Goal: Transaction & Acquisition: Book appointment/travel/reservation

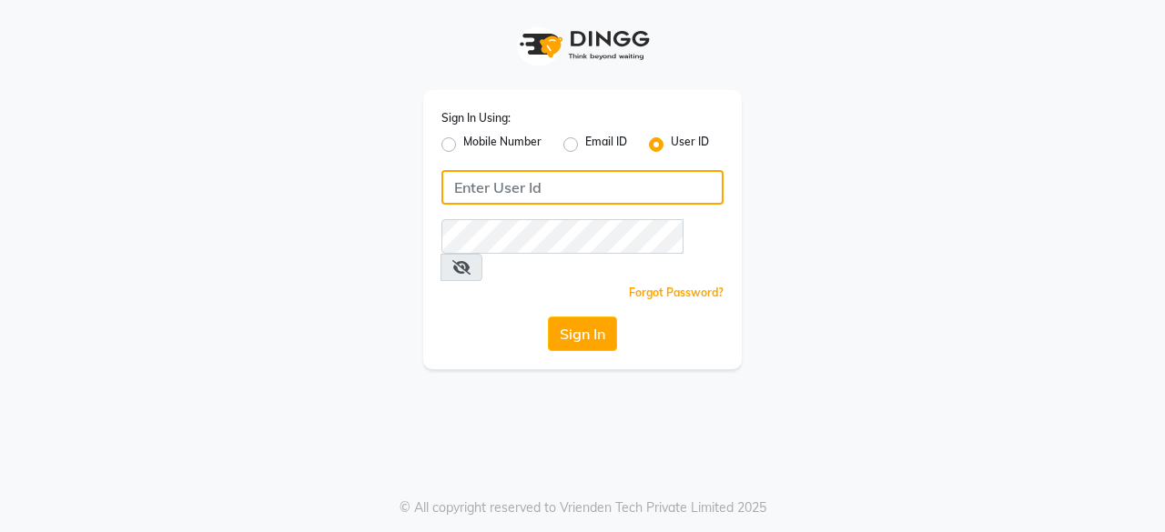
click at [603, 187] on input "Username" at bounding box center [582, 187] width 282 height 35
type input "lifetree"
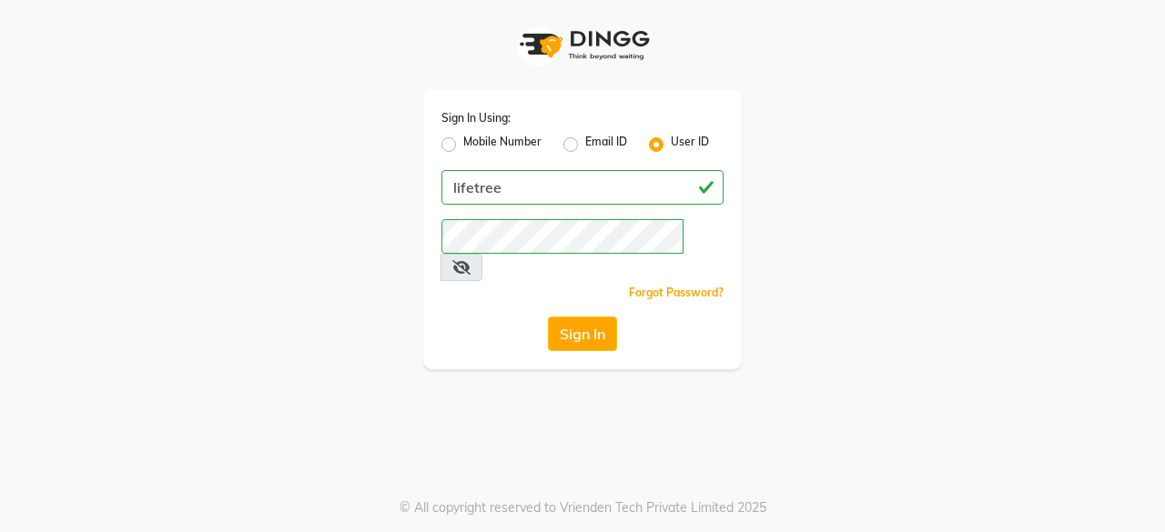
click at [590, 323] on div "Sign In Using: Mobile Number Email ID User ID lifetree Remember me Forgot Passw…" at bounding box center [582, 229] width 319 height 279
click at [590, 320] on button "Sign In" at bounding box center [582, 334] width 69 height 35
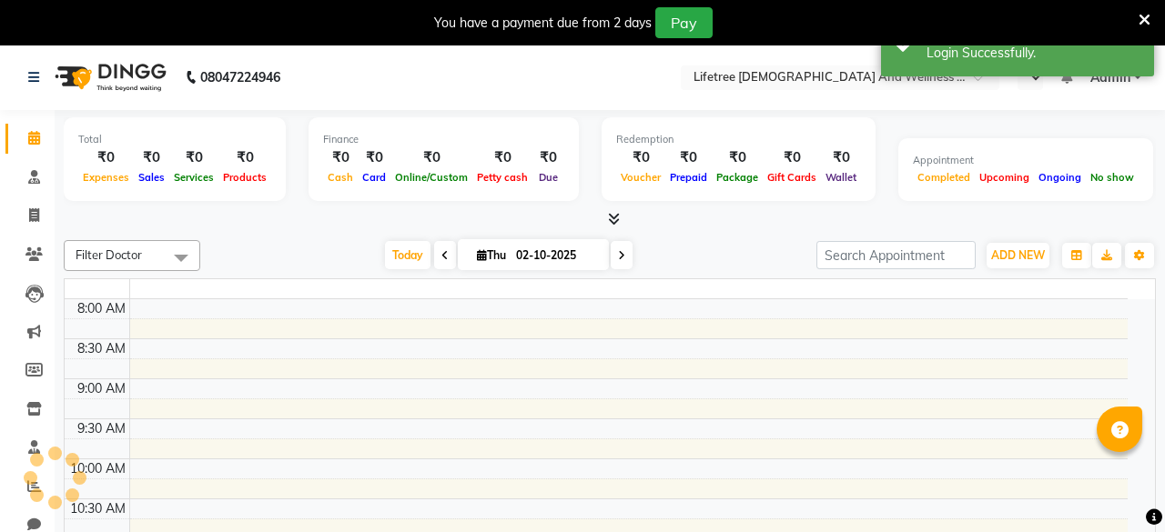
select select "en"
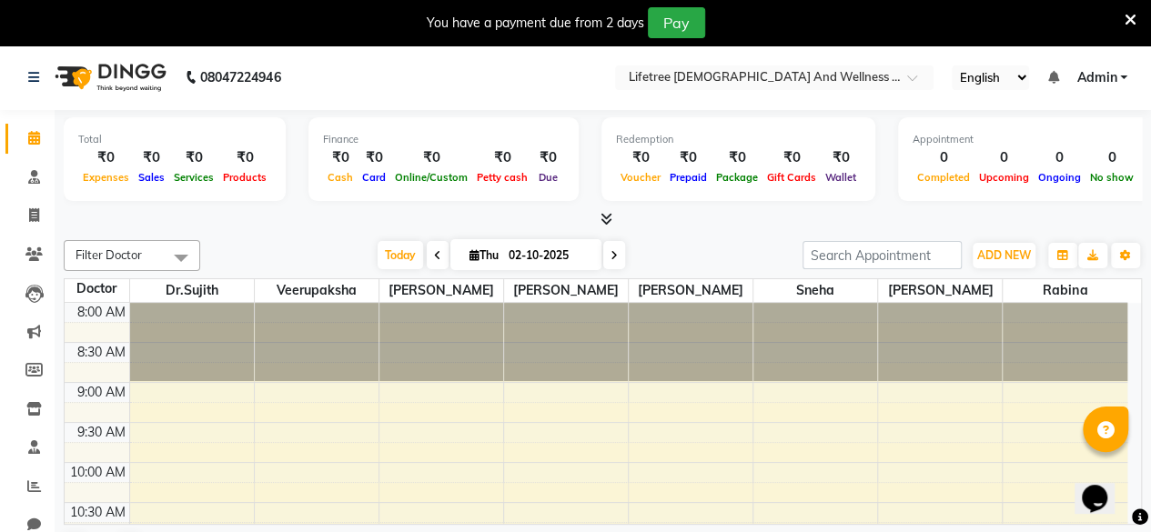
click at [1132, 20] on icon at bounding box center [1131, 20] width 12 height 16
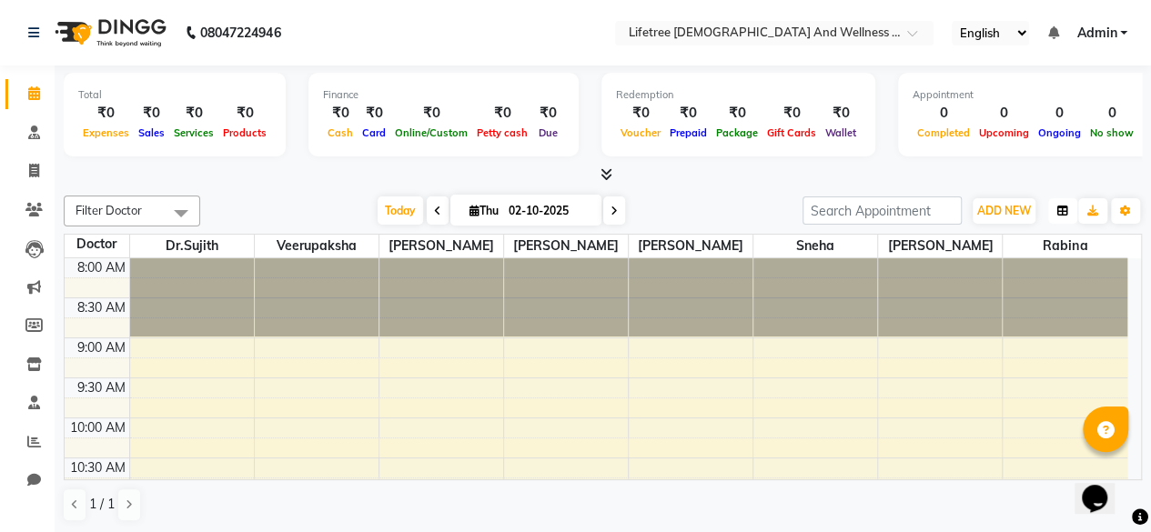
click at [1053, 212] on button "button" at bounding box center [1063, 210] width 29 height 25
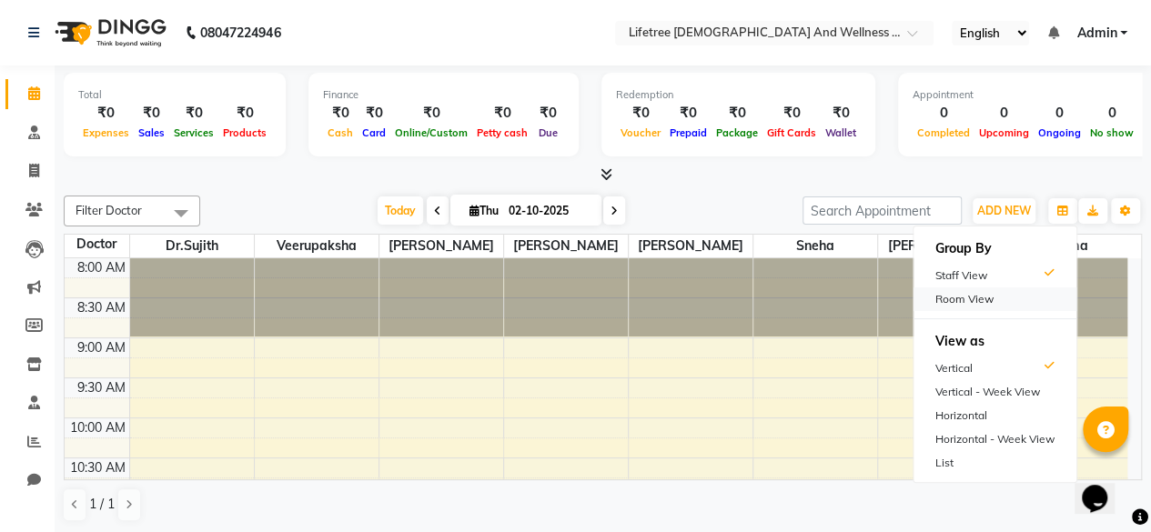
click at [1007, 302] on div "Room View" at bounding box center [995, 300] width 163 height 24
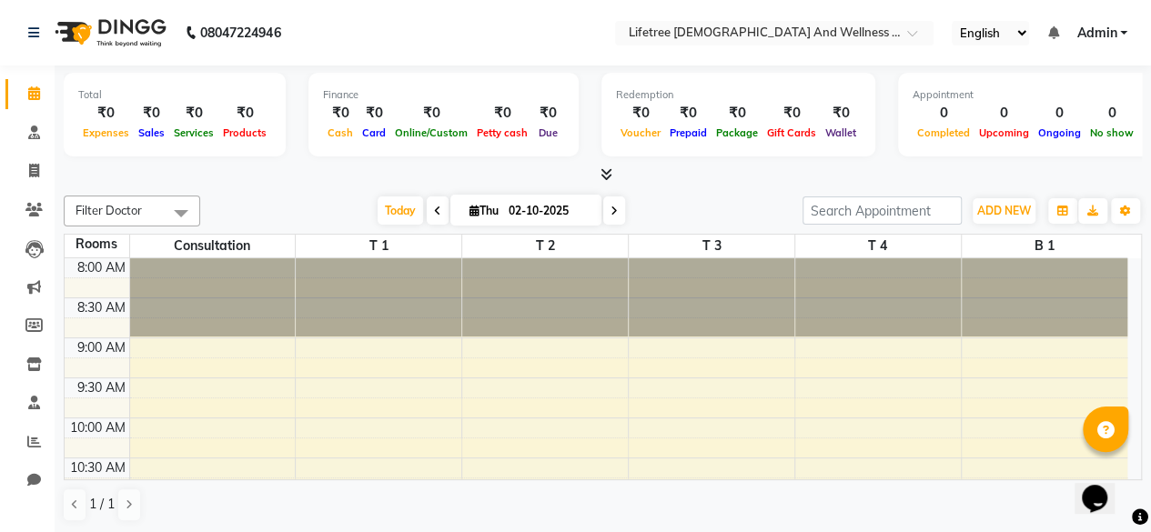
click at [499, 292] on div at bounding box center [545, 298] width 166 height 78
click at [321, 292] on div at bounding box center [379, 298] width 166 height 78
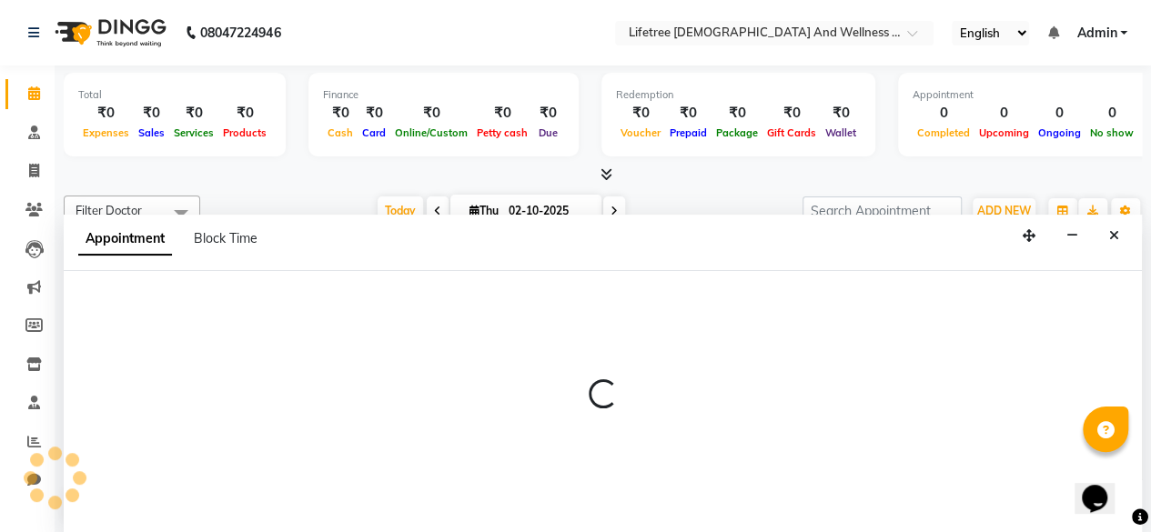
select select "tentative"
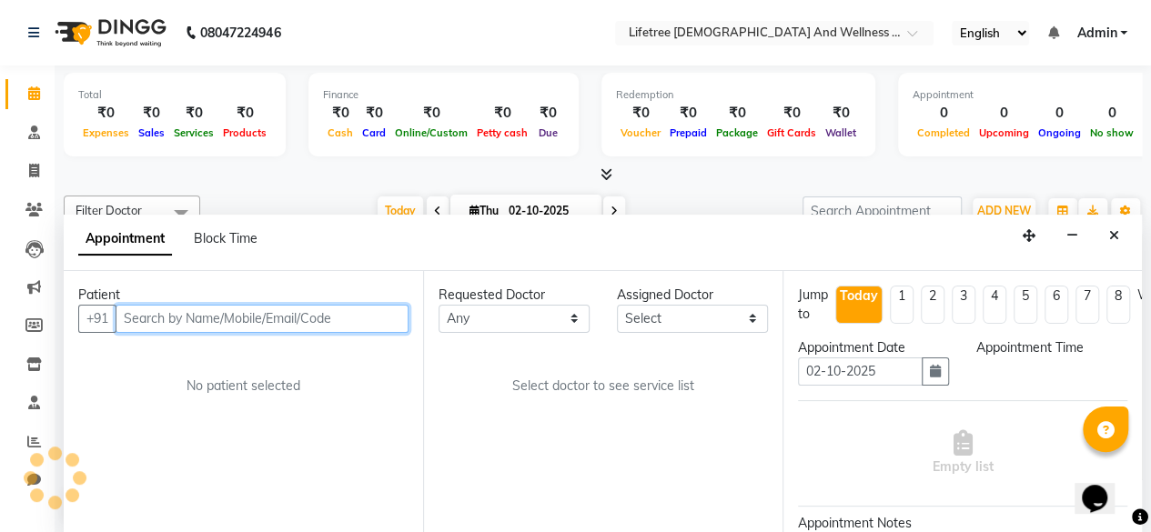
select select "540"
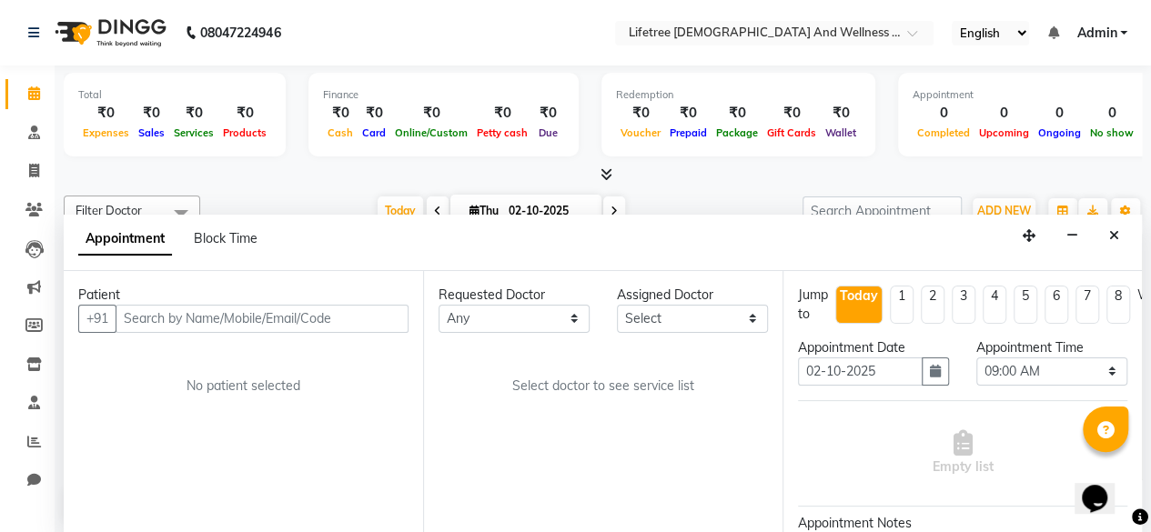
click at [299, 167] on div at bounding box center [603, 175] width 1079 height 19
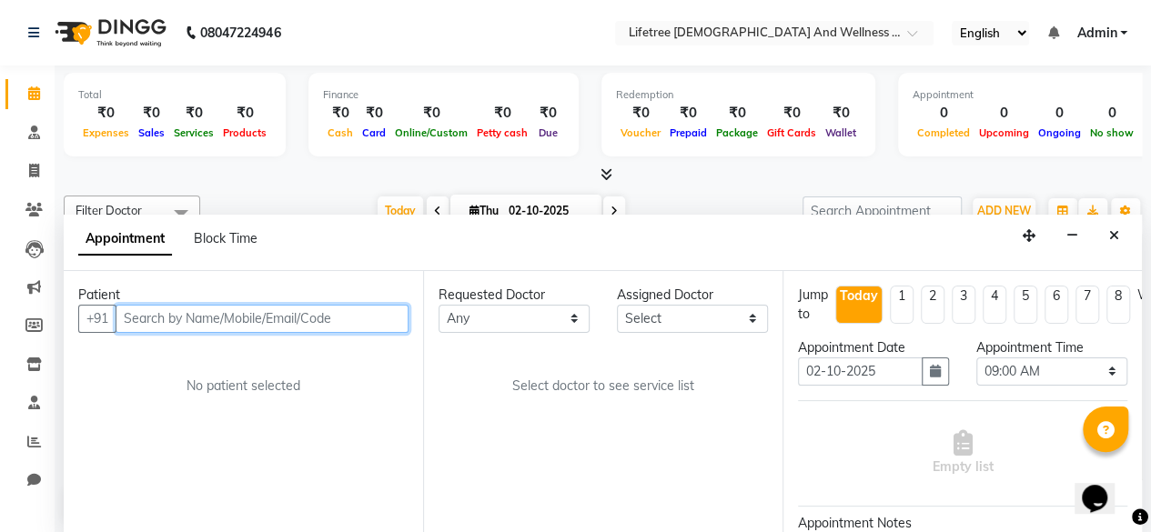
click at [306, 329] on input "text" at bounding box center [262, 319] width 293 height 28
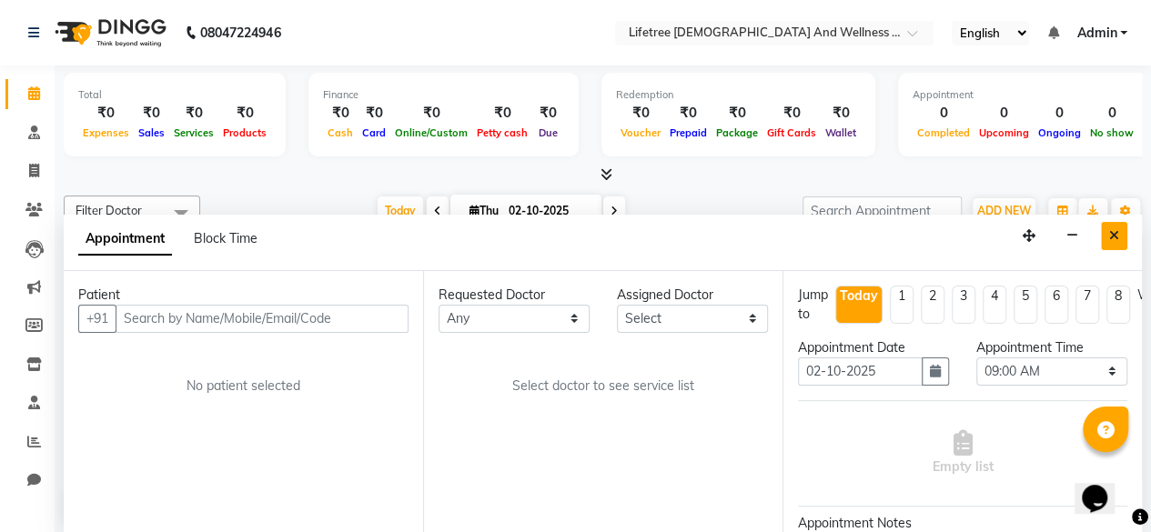
click at [1116, 235] on icon "Close" at bounding box center [1115, 235] width 10 height 13
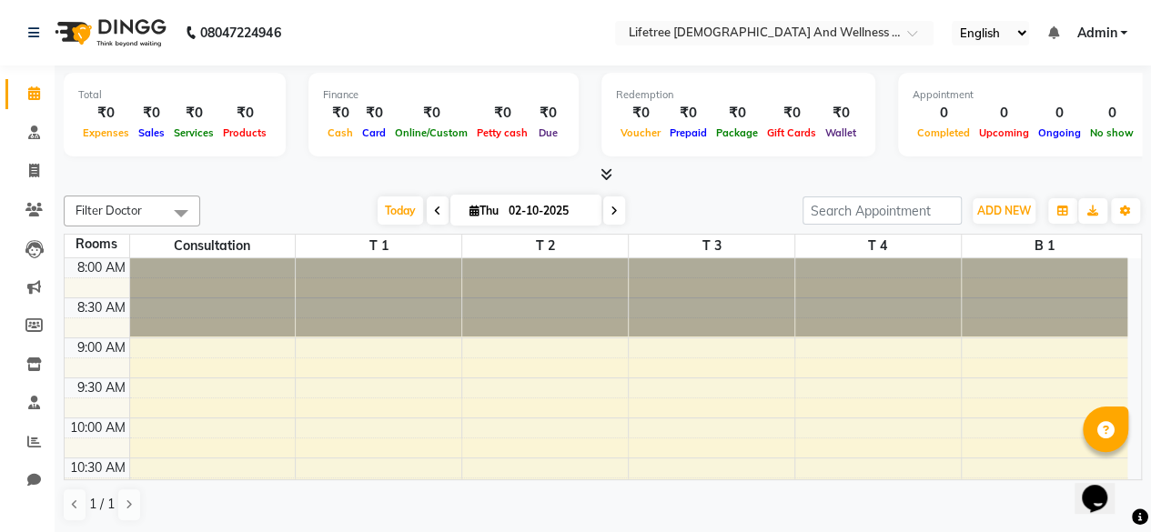
click at [867, 181] on div at bounding box center [603, 175] width 1079 height 19
click at [437, 214] on span at bounding box center [438, 211] width 22 height 28
type input "01-10-2025"
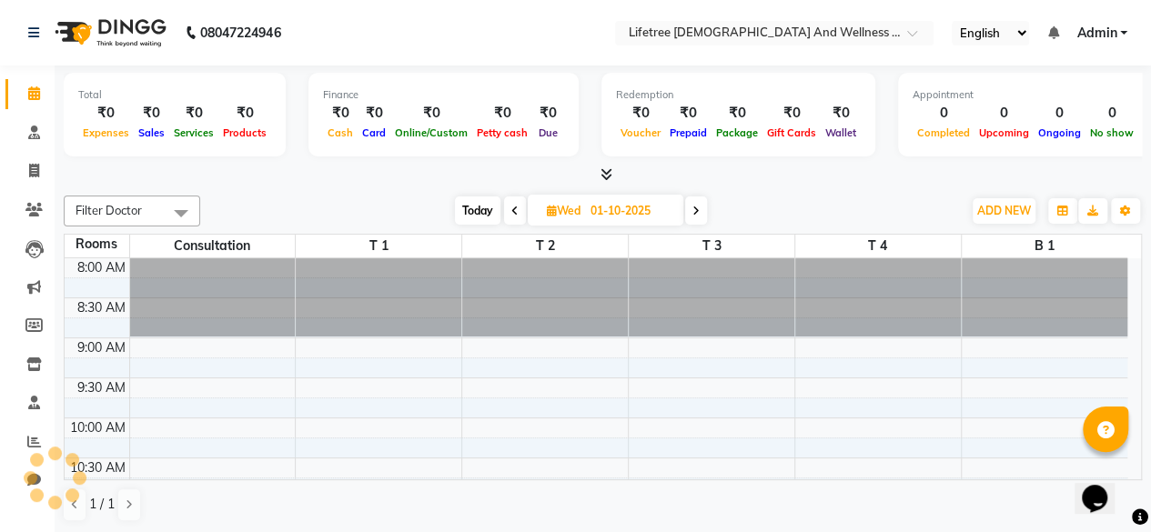
scroll to position [790, 0]
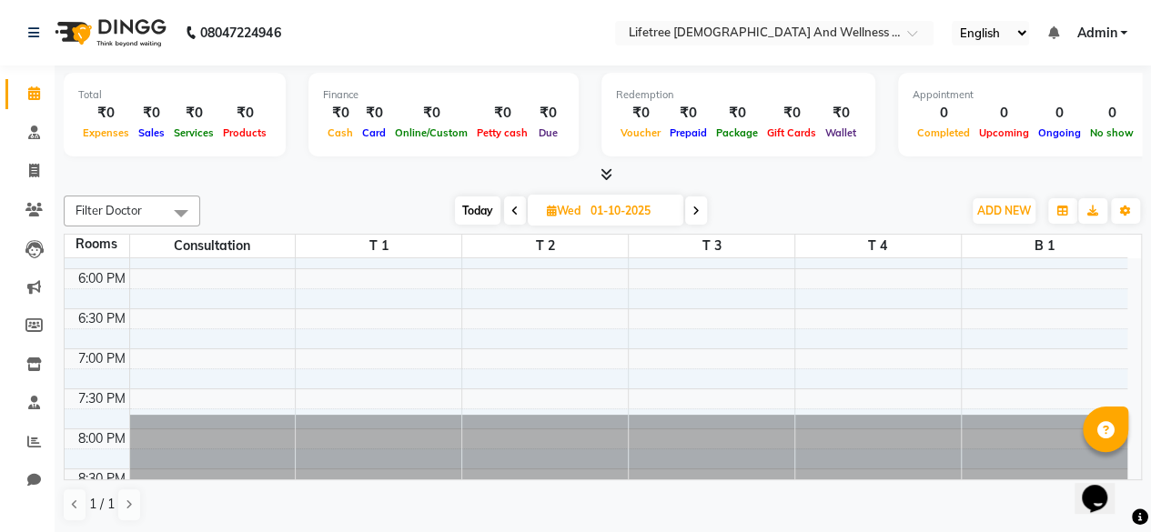
click at [532, 421] on div at bounding box center [545, 454] width 166 height 78
select select "1125"
select select "tentative"
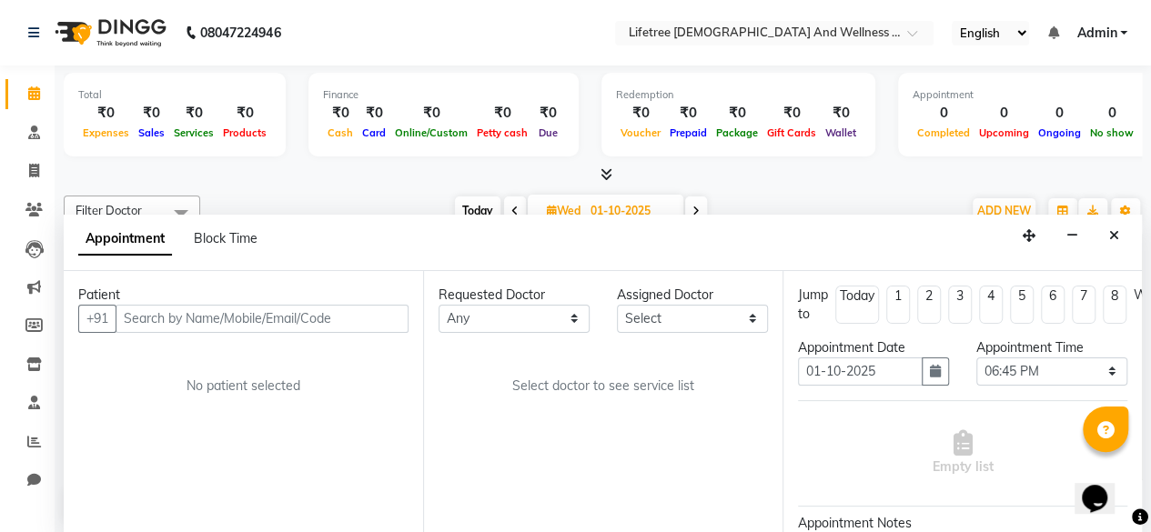
click at [389, 167] on div at bounding box center [603, 175] width 1079 height 19
click at [1111, 231] on icon "Close" at bounding box center [1115, 235] width 10 height 13
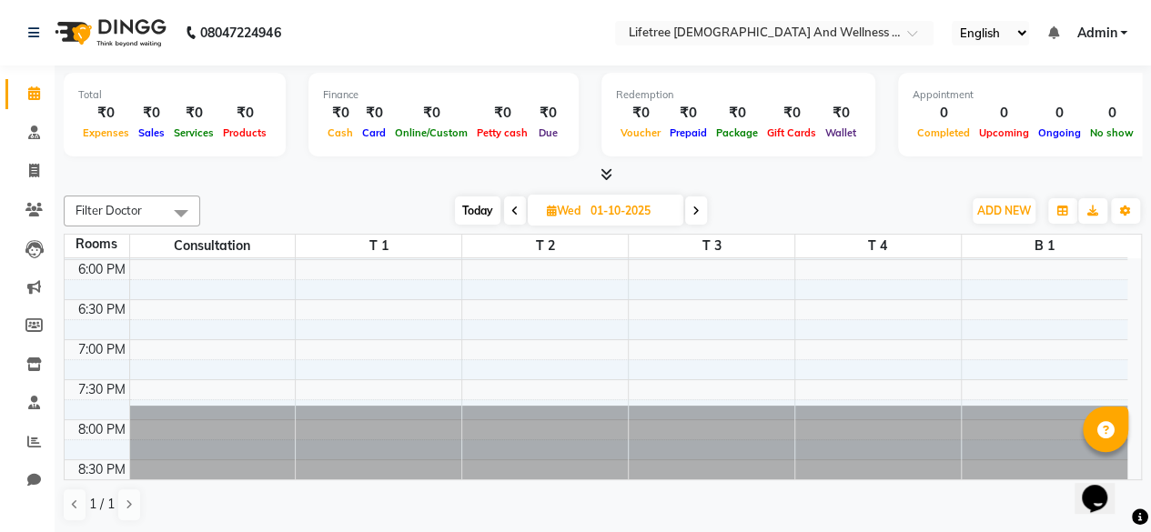
scroll to position [802, 0]
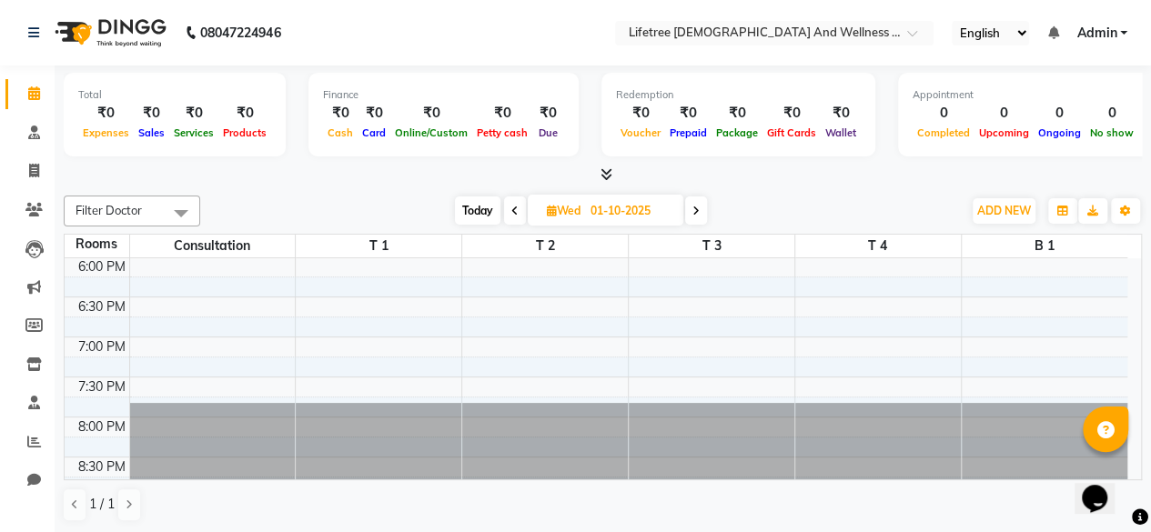
select select "tentative"
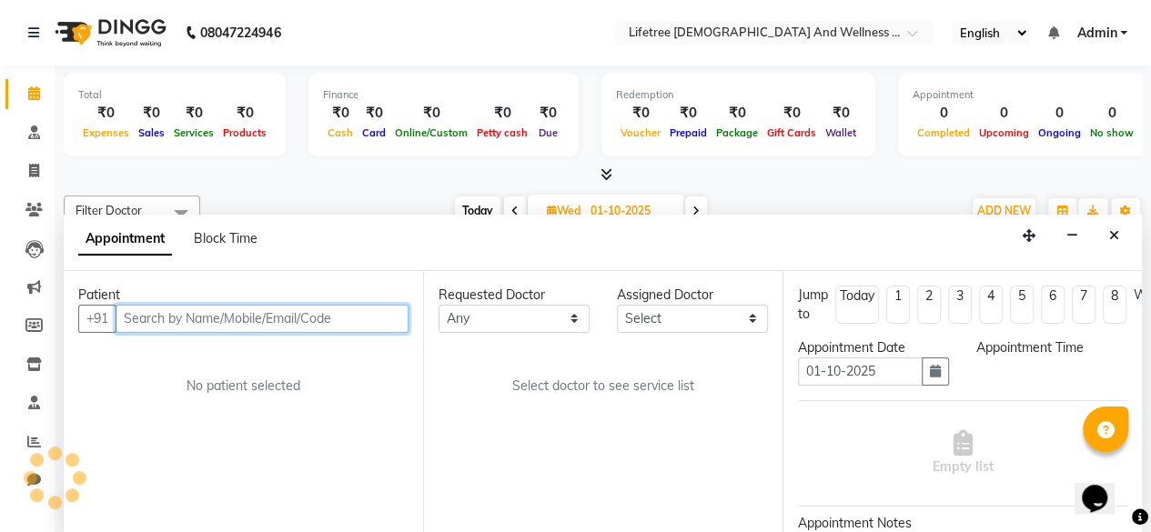
select select "1155"
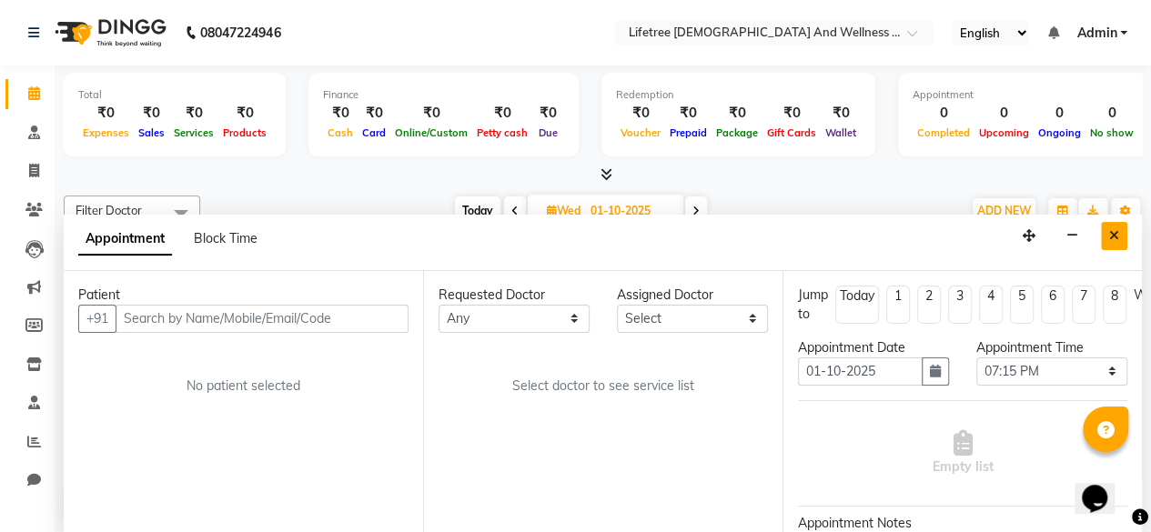
click at [1112, 238] on icon "Close" at bounding box center [1115, 235] width 10 height 13
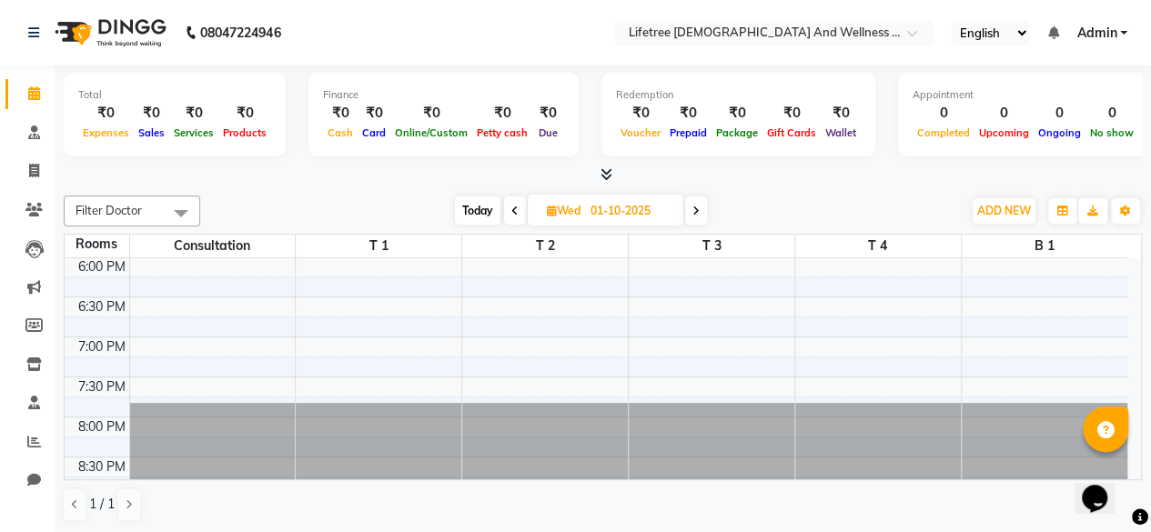
scroll to position [0, 0]
